Goal: Navigation & Orientation: Find specific page/section

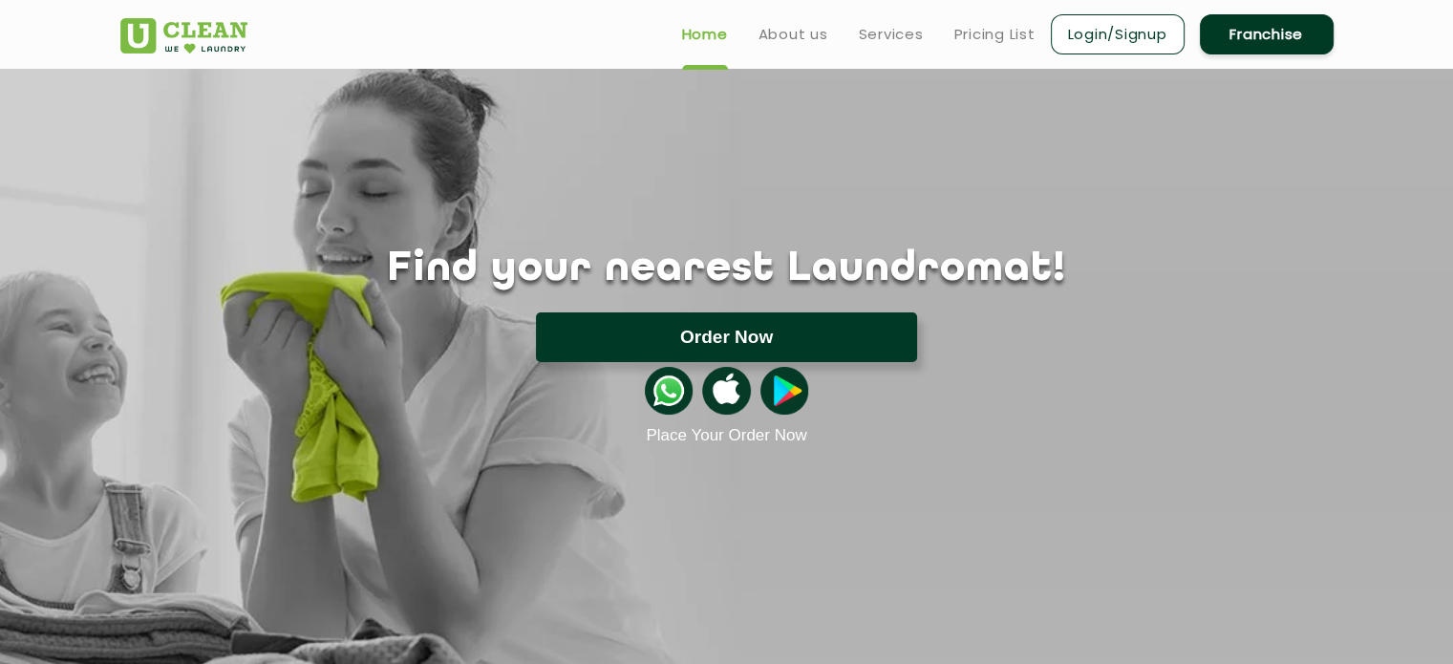
click at [631, 327] on button "Order Now" at bounding box center [726, 337] width 381 height 50
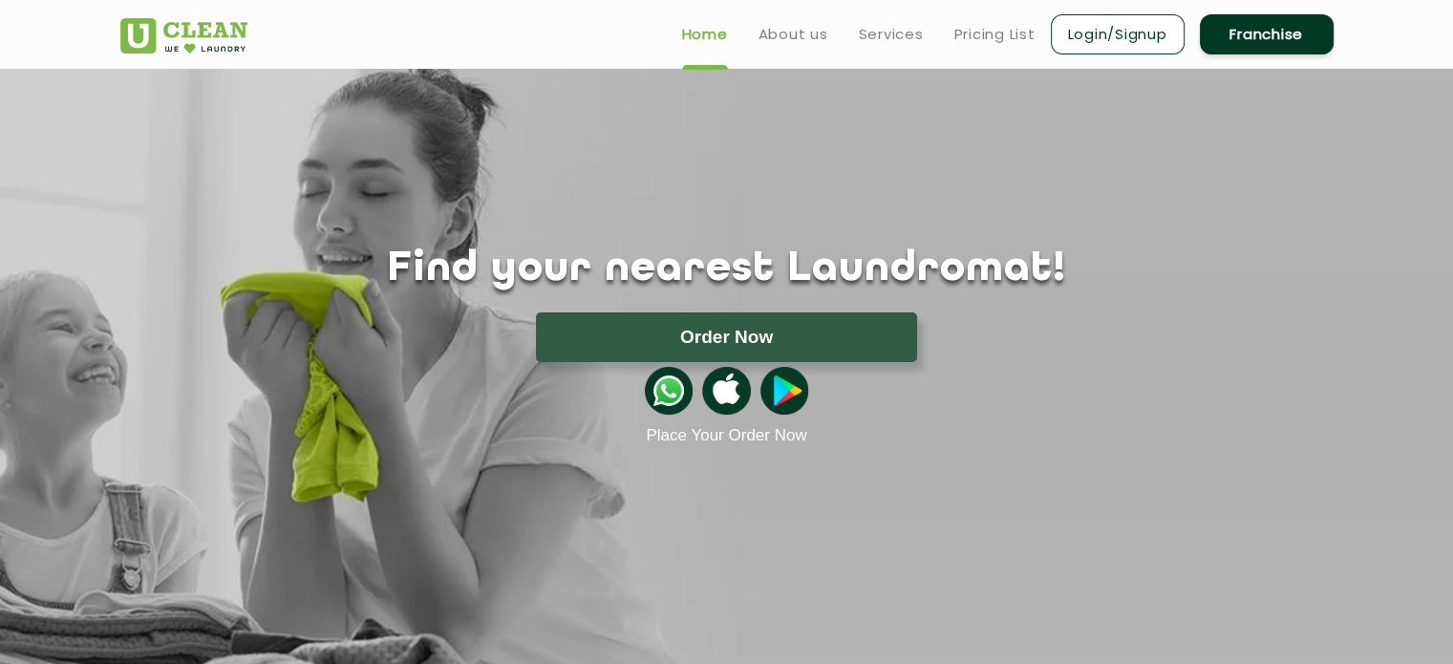
click at [664, 381] on img at bounding box center [669, 391] width 48 height 48
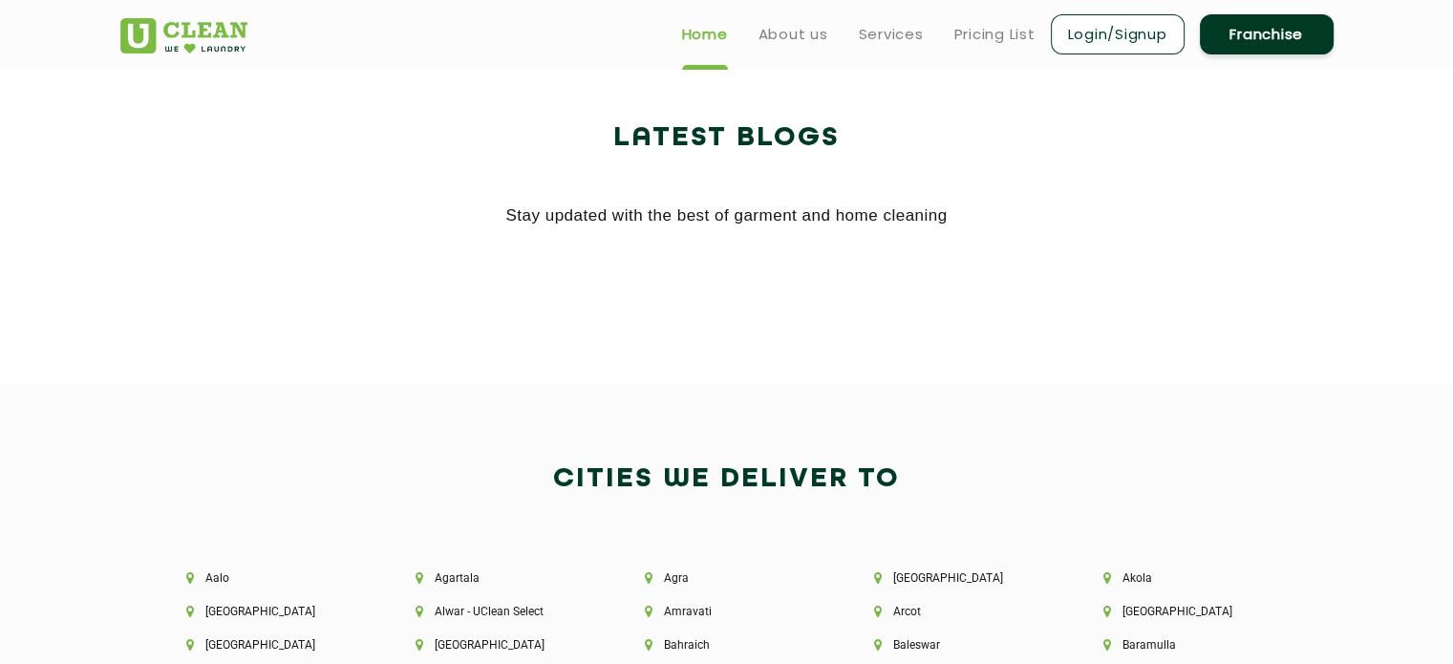
scroll to position [3690, 0]
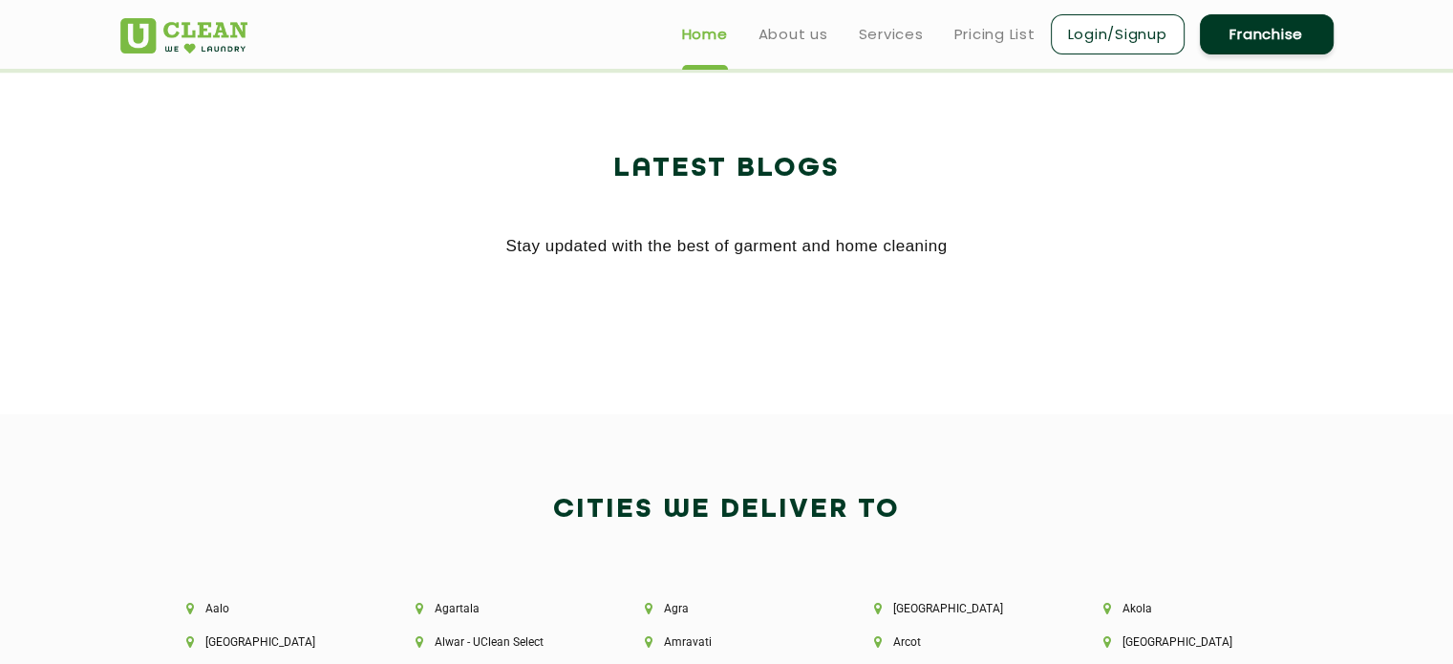
click at [177, 34] on img at bounding box center [183, 35] width 127 height 35
